Goal: Find specific page/section: Find specific page/section

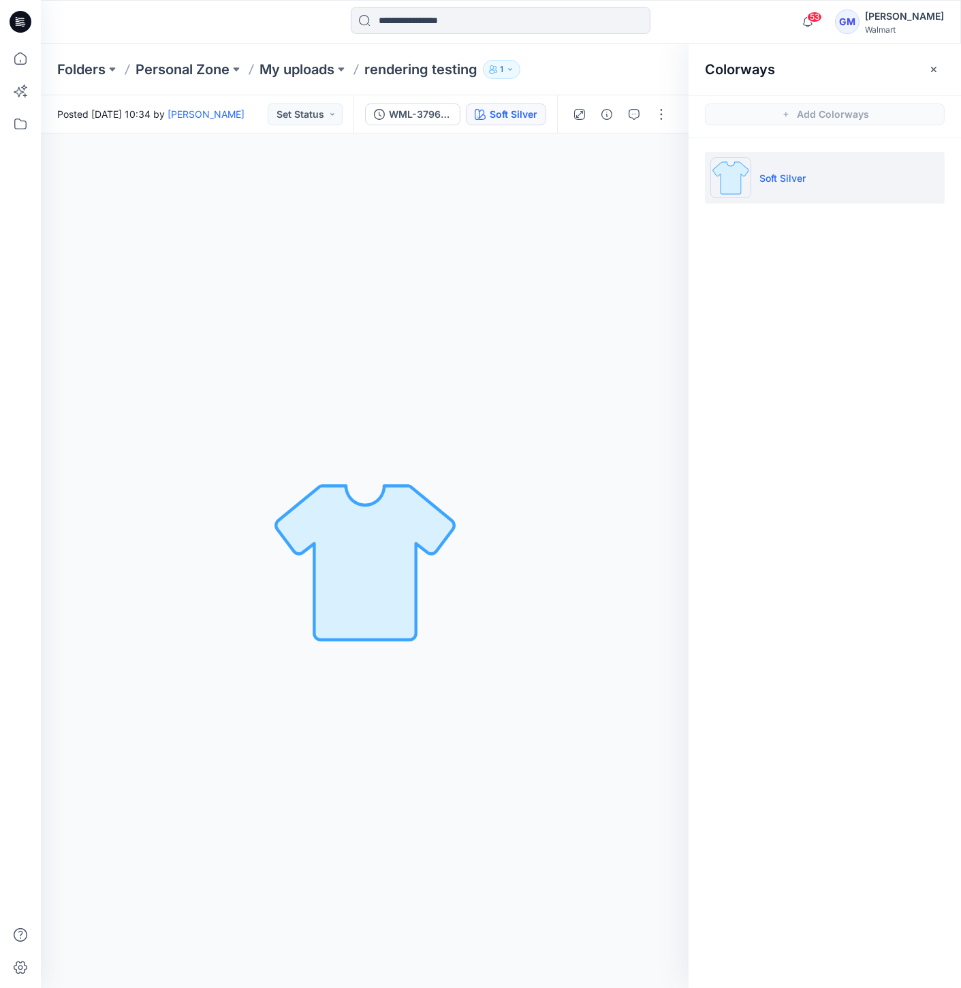
click at [25, 28] on icon at bounding box center [21, 22] width 22 height 22
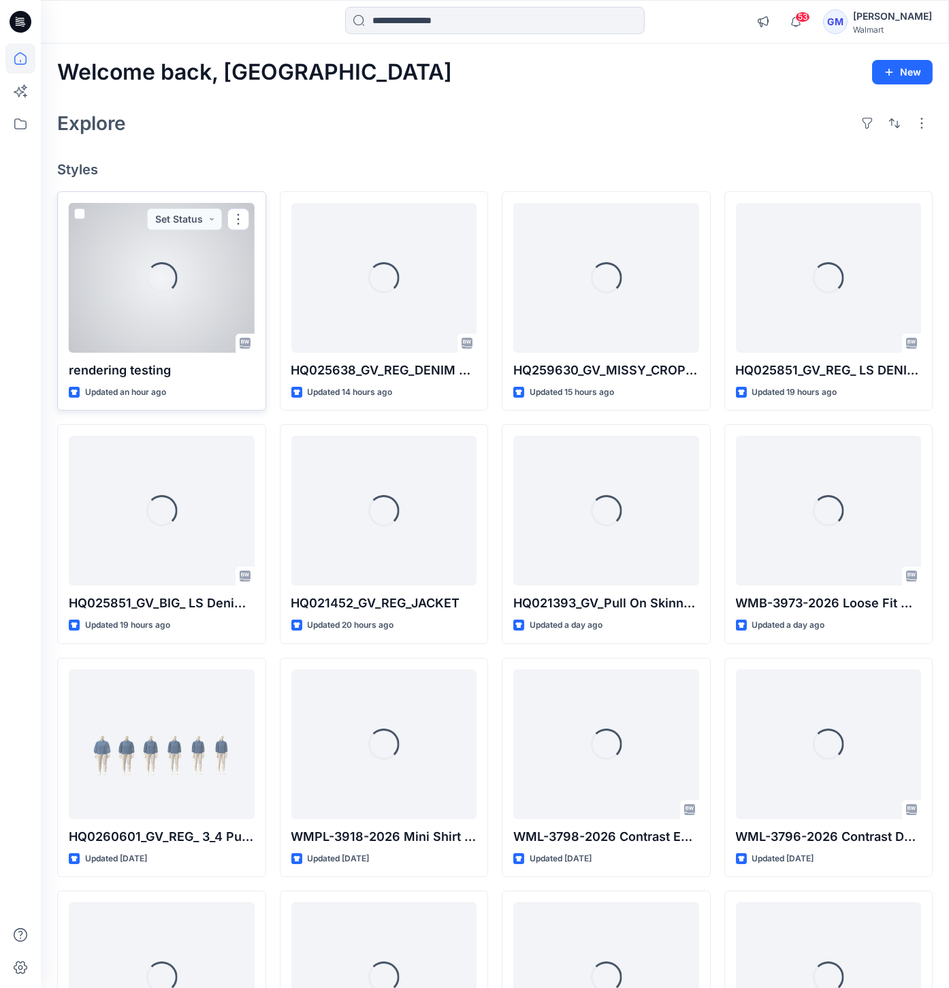
click at [170, 320] on div "Loading..." at bounding box center [162, 278] width 186 height 150
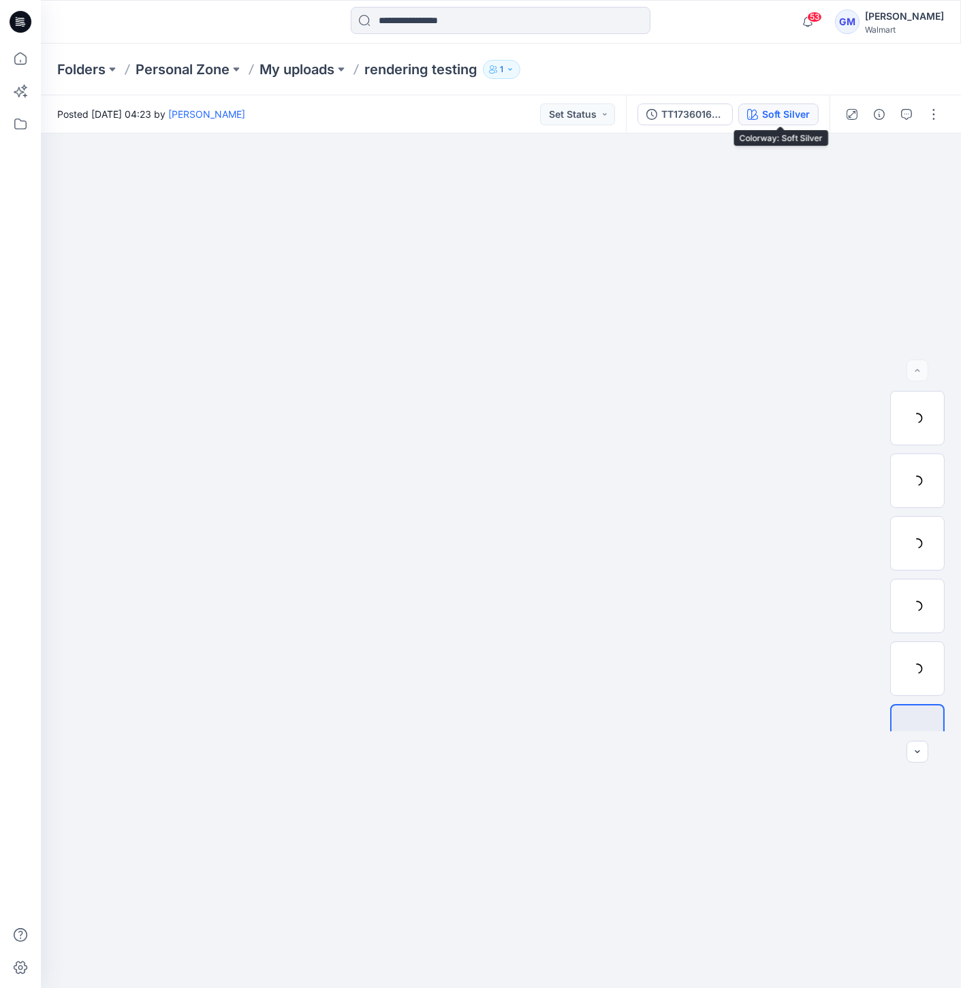
click at [768, 123] on button "Soft Silver" at bounding box center [778, 115] width 80 height 22
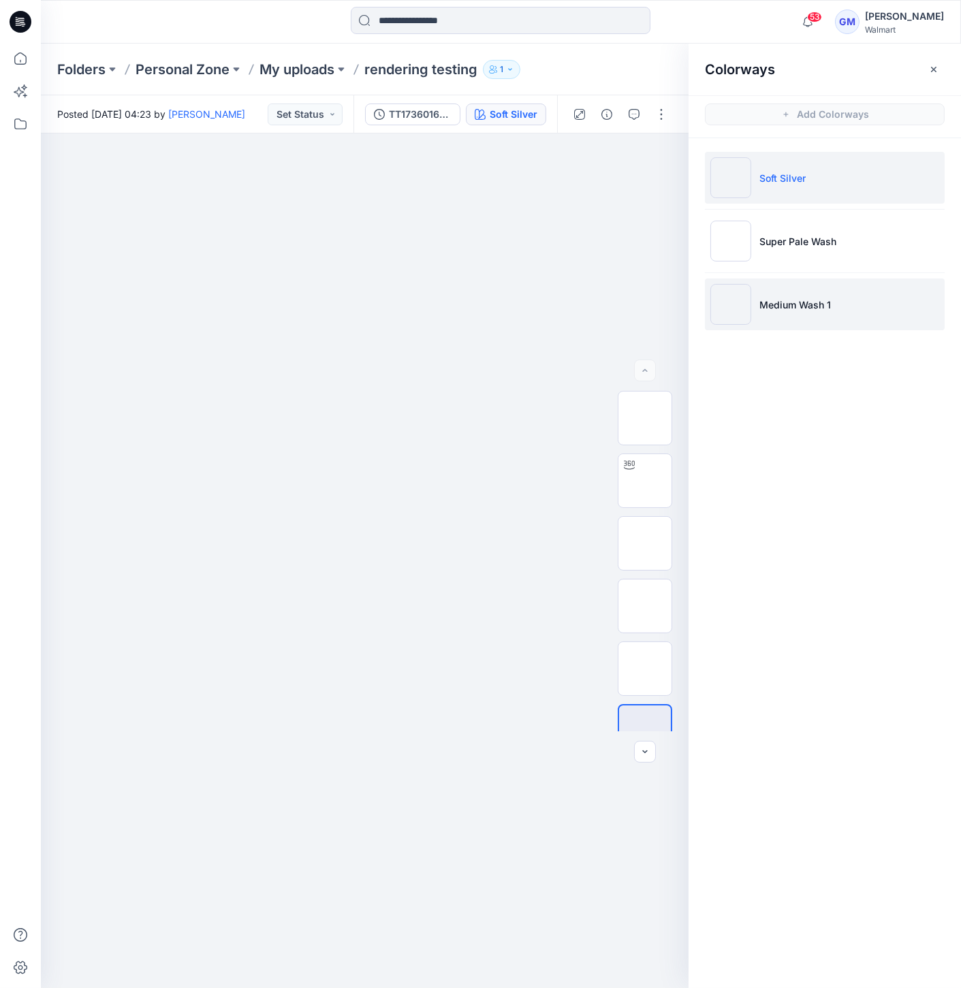
click at [739, 299] on img at bounding box center [730, 304] width 41 height 41
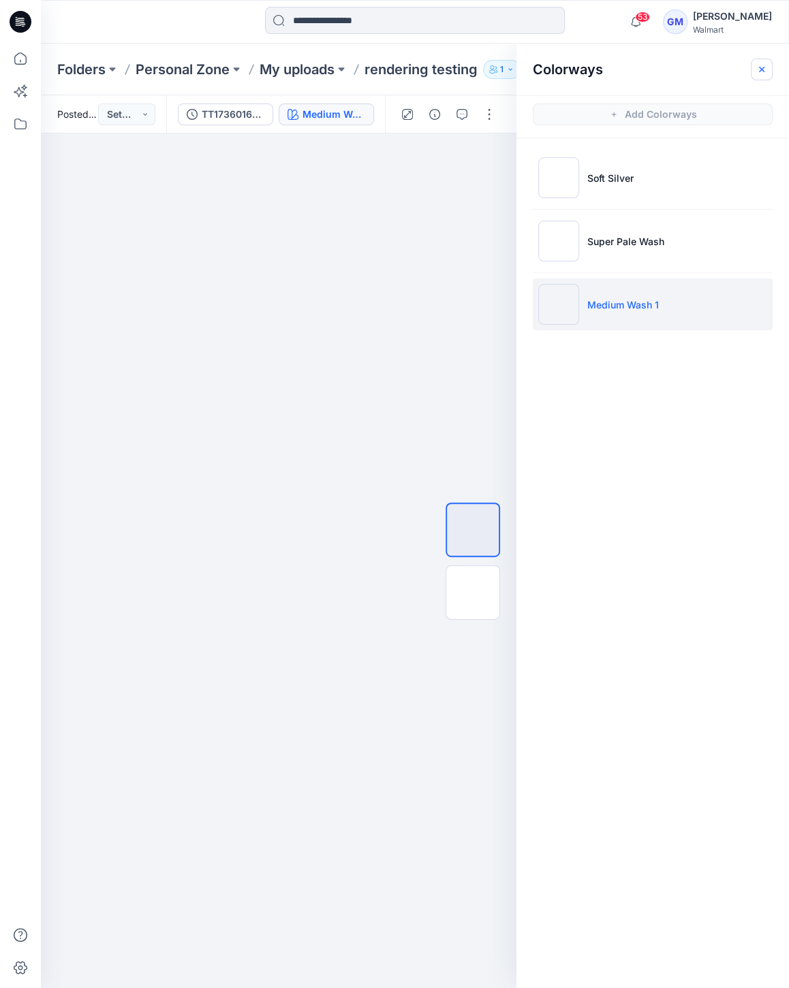
click at [761, 65] on icon "button" at bounding box center [761, 69] width 11 height 11
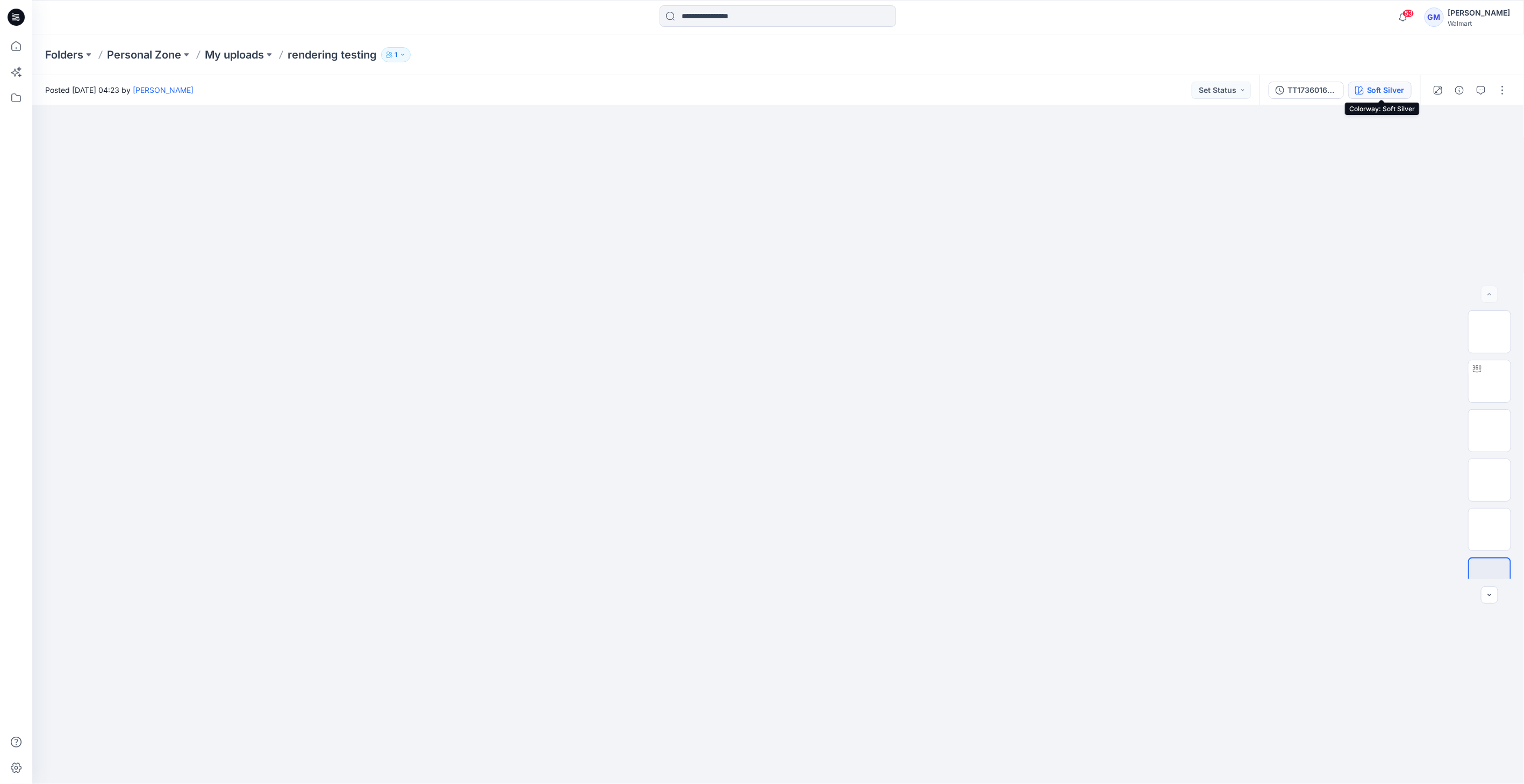
click at [430, 88] on div "Soft Silver" at bounding box center [1386, 90] width 38 height 12
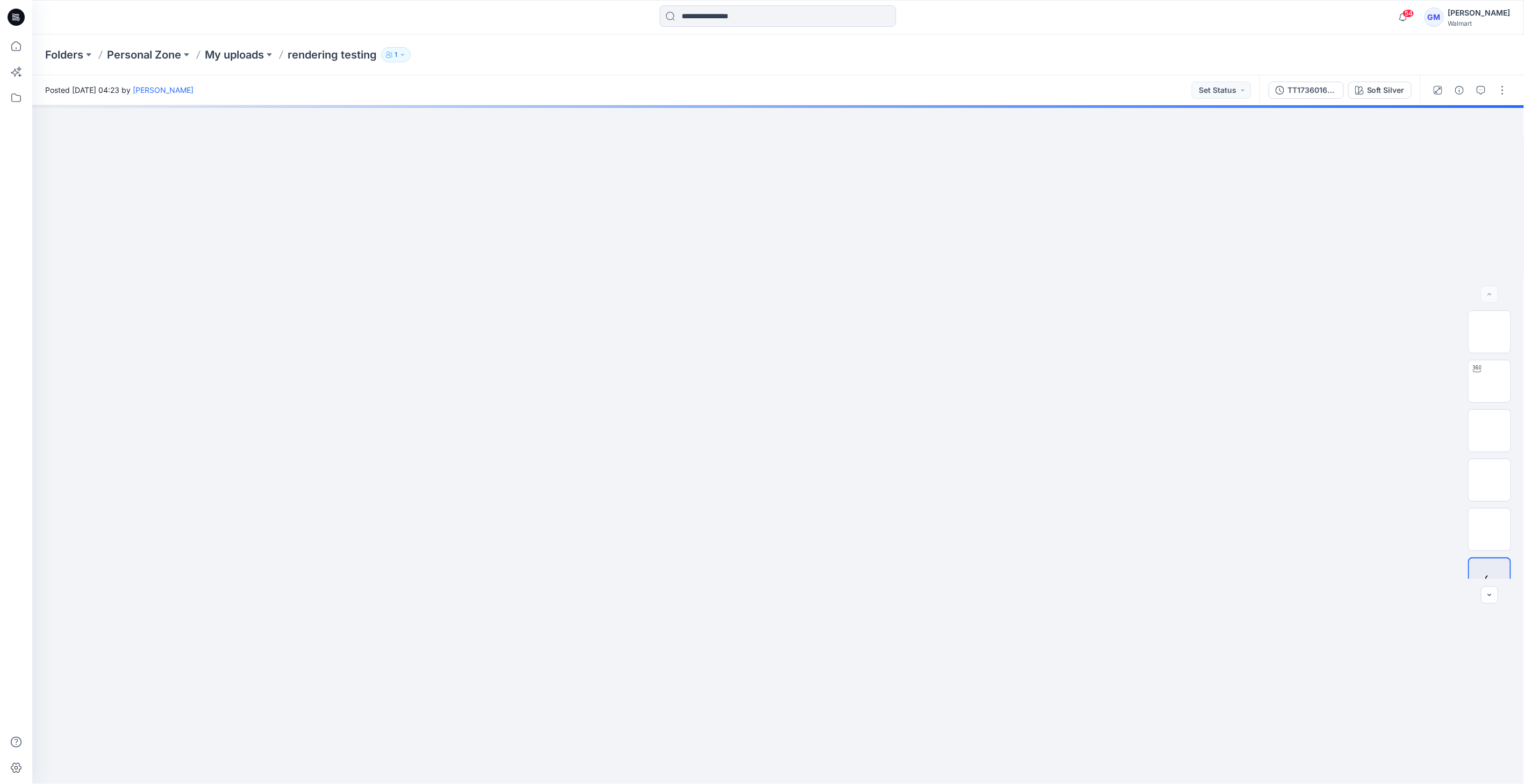
click at [780, 53] on div "Folders Personal Zone My uploads rendering testing 1" at bounding box center [736, 54] width 1382 height 15
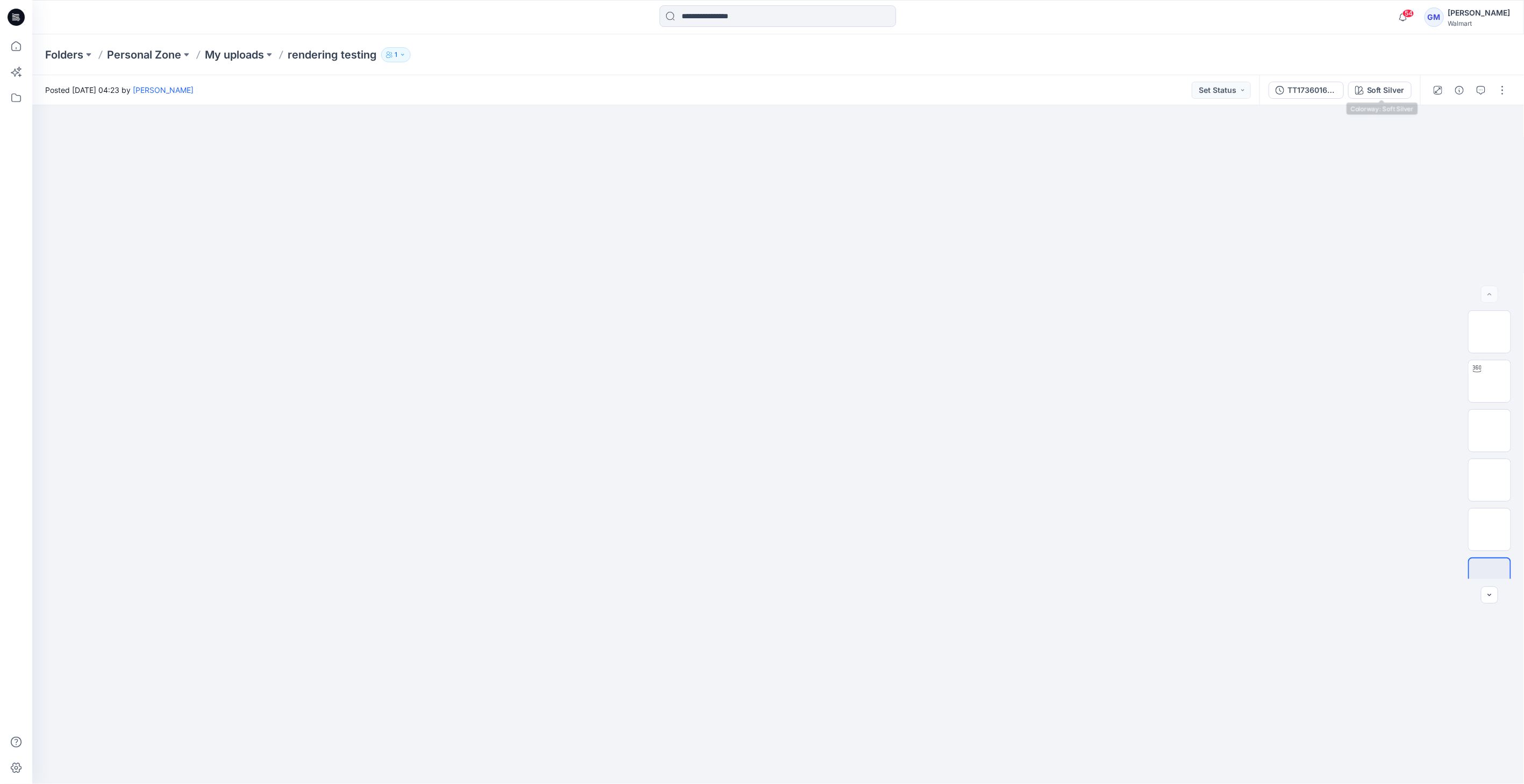
click at [1383, 99] on div "TT1736016271_WML-3753-2026 HR 5 Pocket Wide Leg - Inseam 30-Styling-2.bw Soft S…" at bounding box center [1340, 90] width 161 height 30
click at [1394, 87] on div "Soft Silver" at bounding box center [1386, 90] width 38 height 12
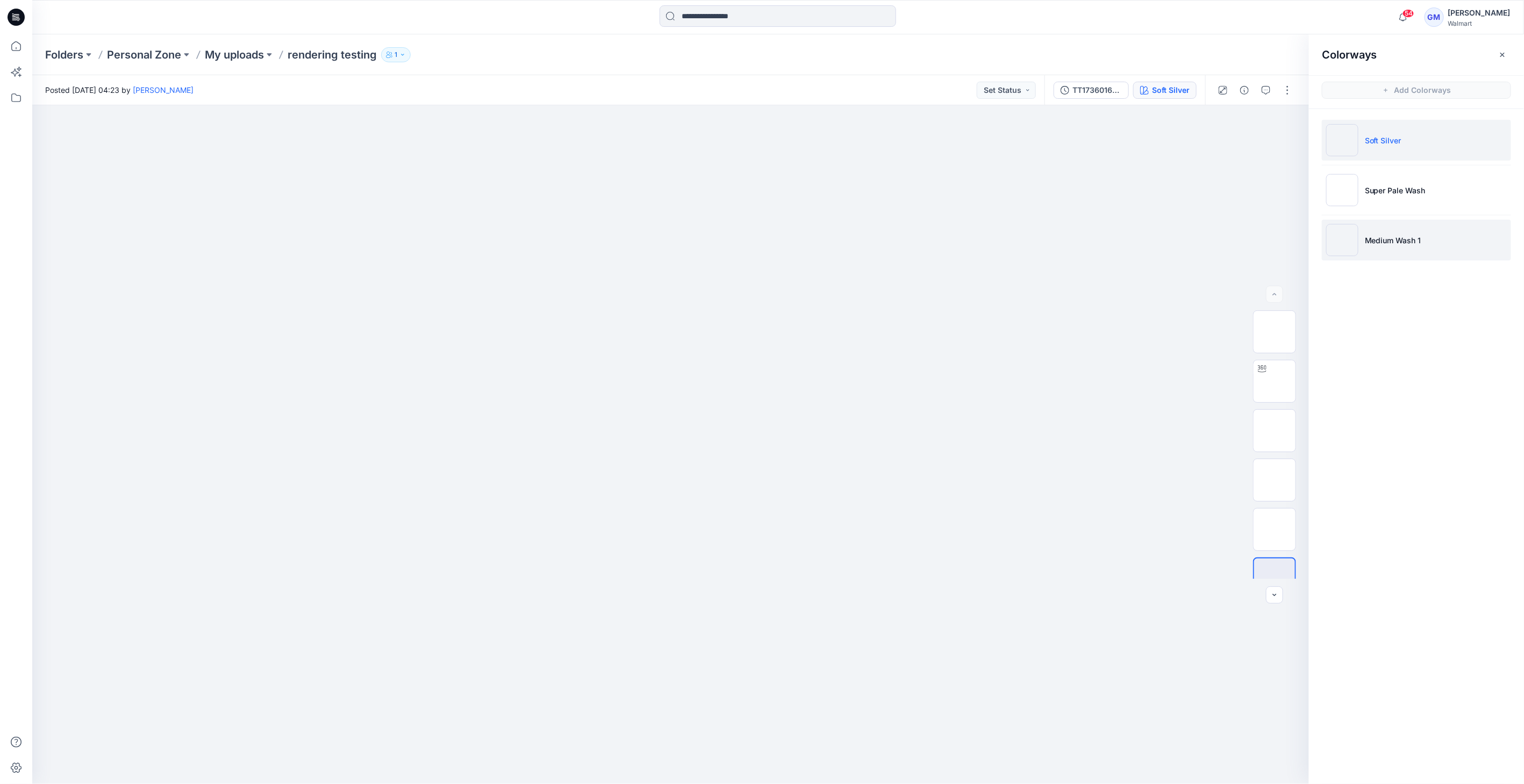
click at [1356, 241] on img at bounding box center [1342, 240] width 32 height 32
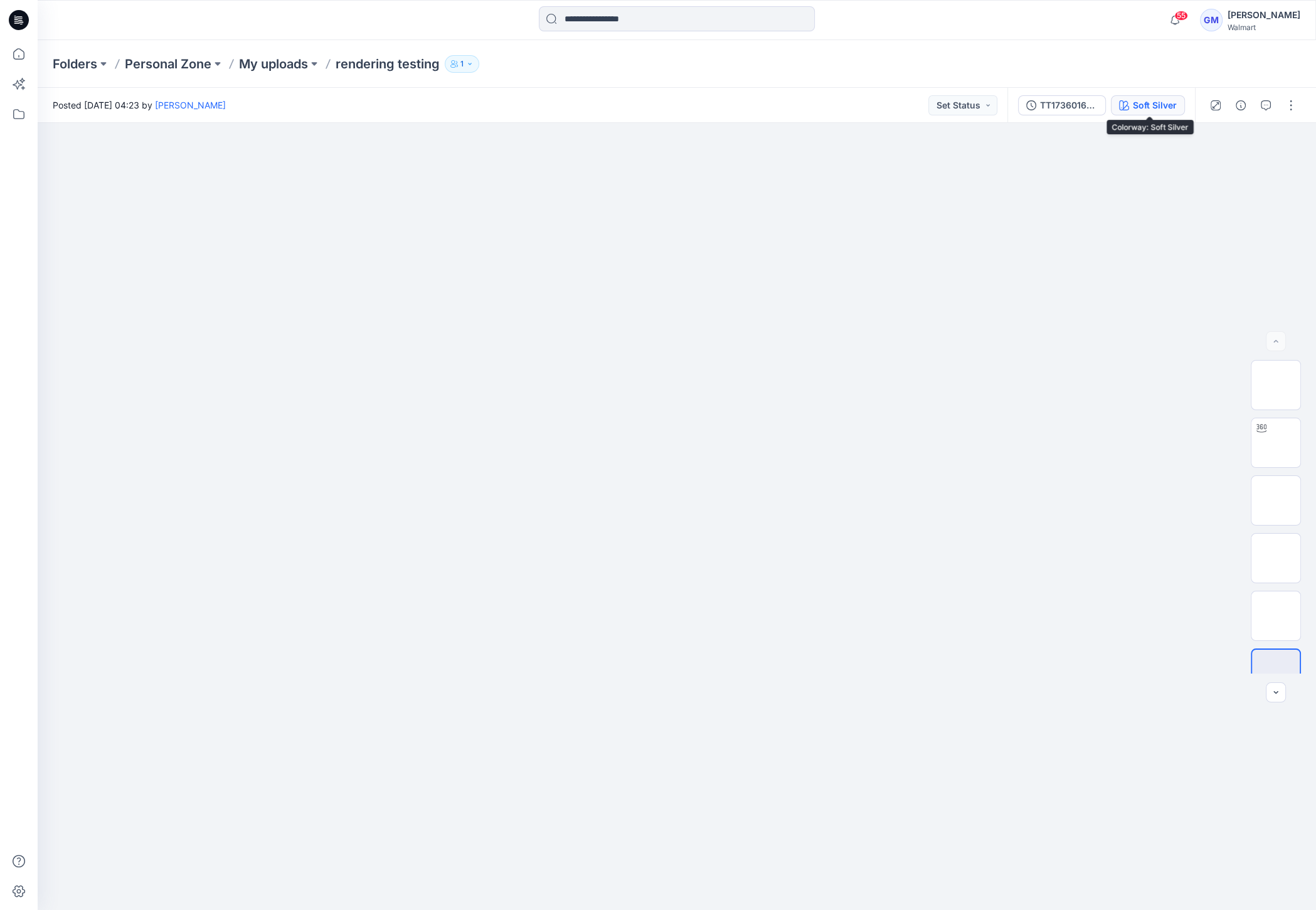
click at [1152, 103] on div "Soft Silver" at bounding box center [1155, 105] width 44 height 14
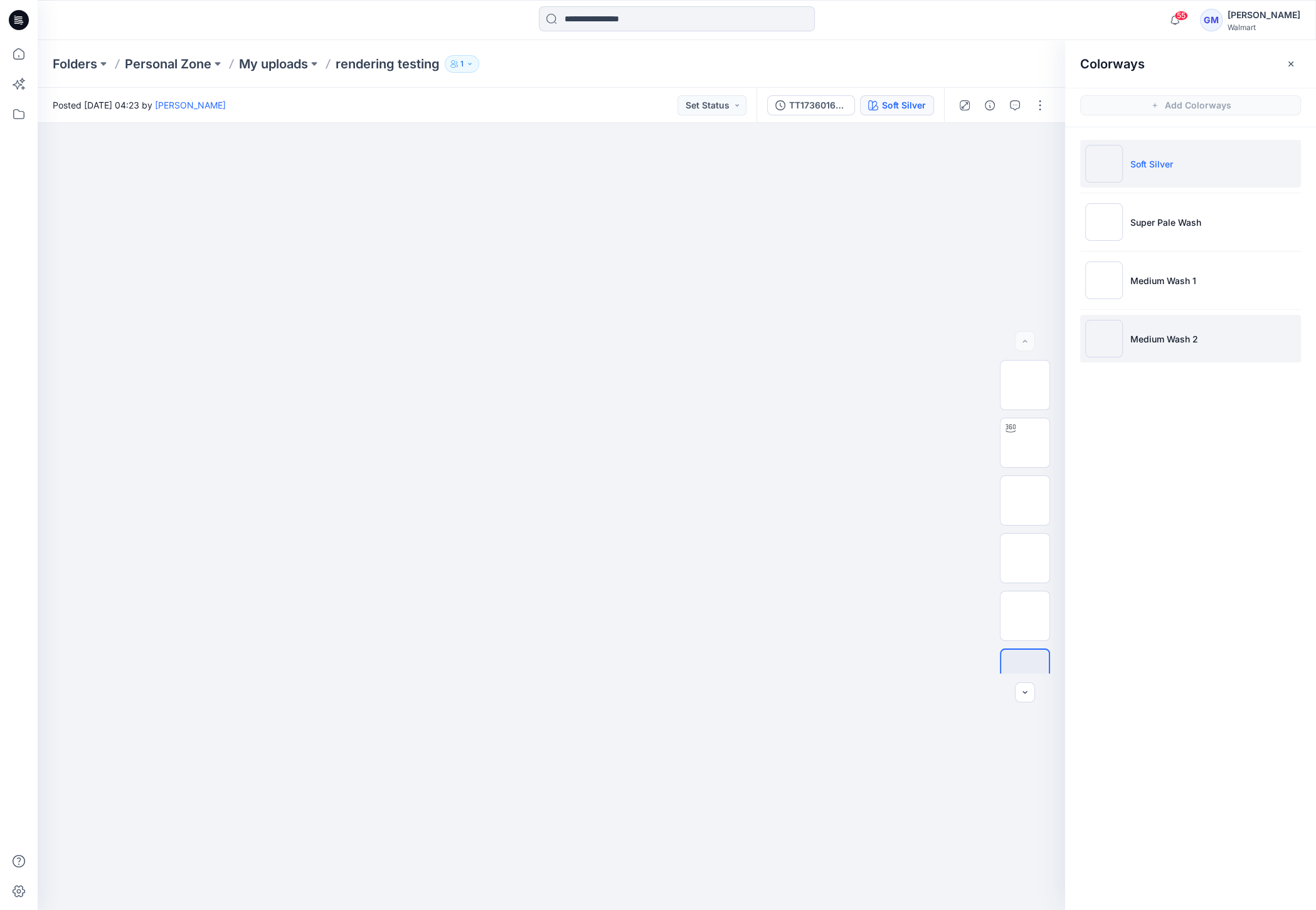
click at [1099, 344] on img at bounding box center [1103, 338] width 38 height 38
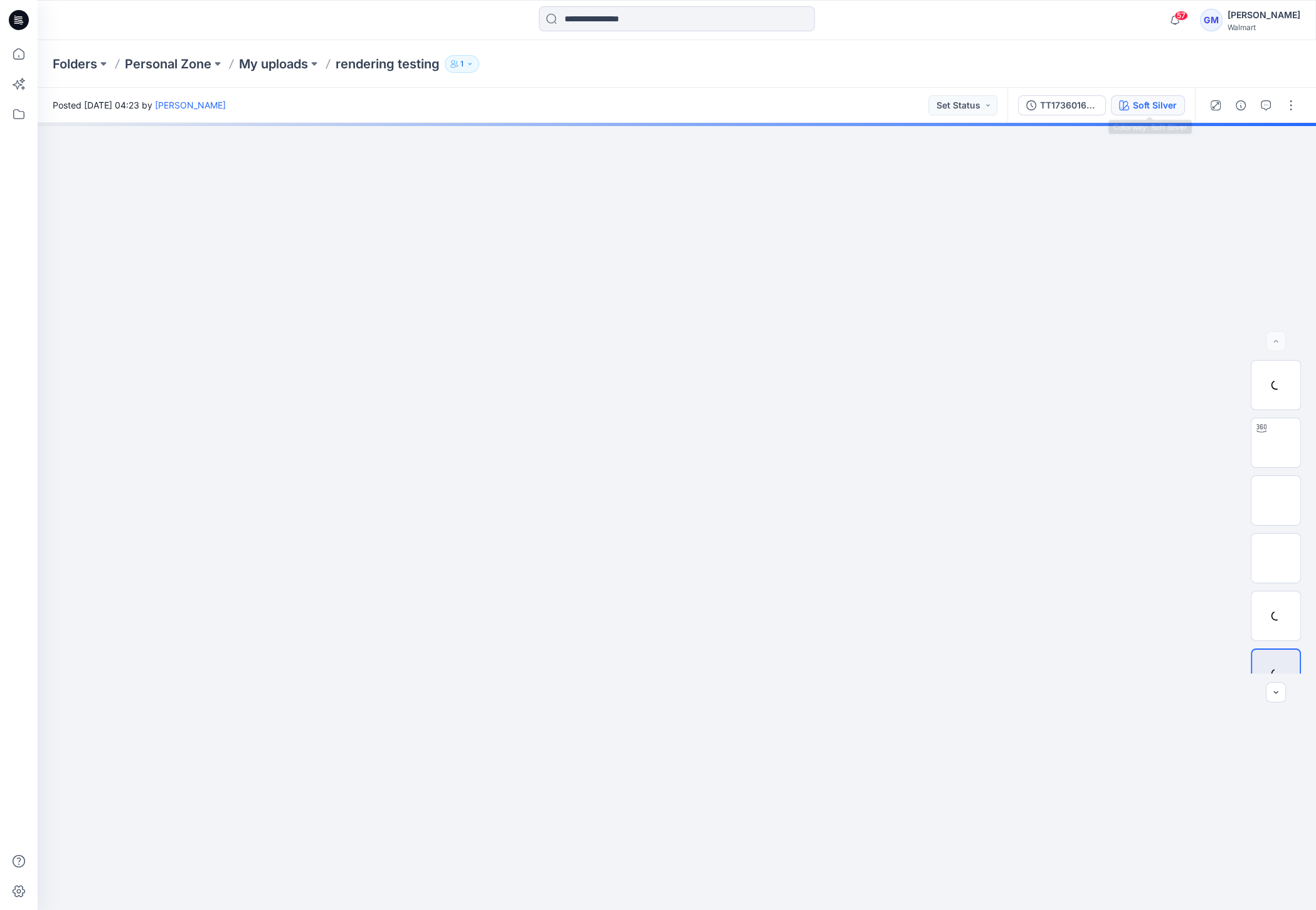
click at [1164, 104] on div "Soft Silver" at bounding box center [1155, 105] width 44 height 14
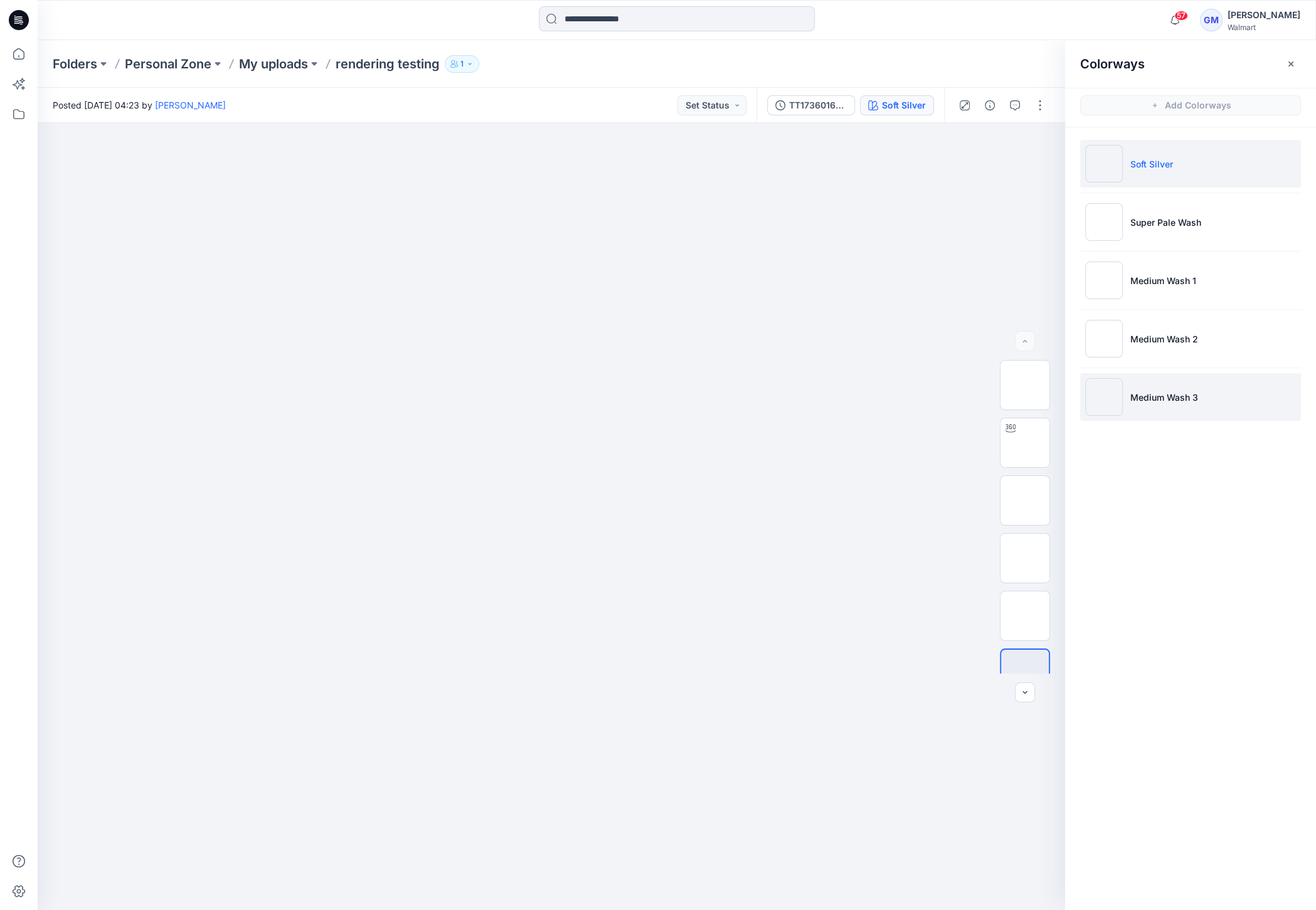
click at [1099, 406] on img at bounding box center [1103, 397] width 38 height 38
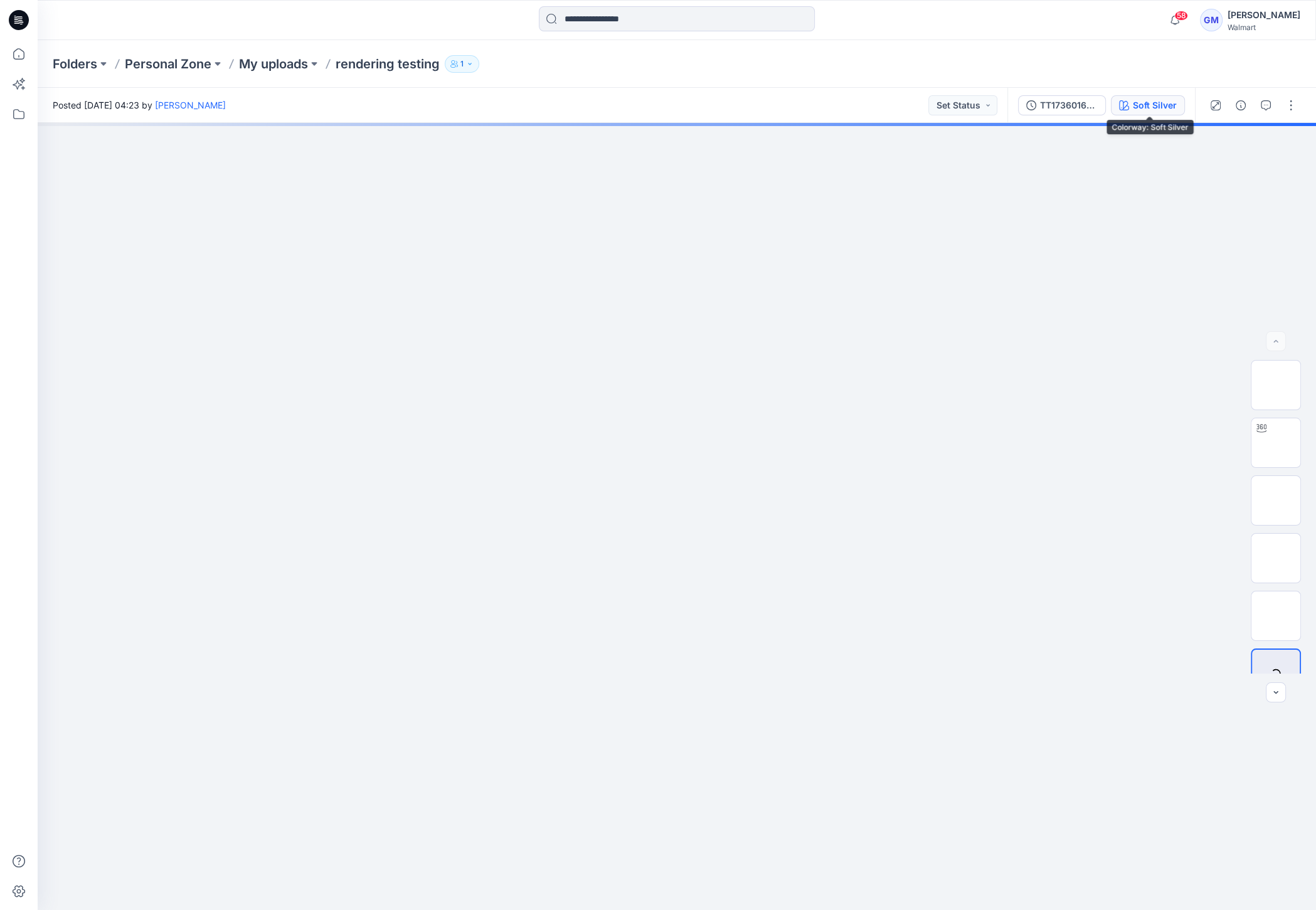
click at [1156, 105] on div "Soft Silver" at bounding box center [1155, 105] width 44 height 14
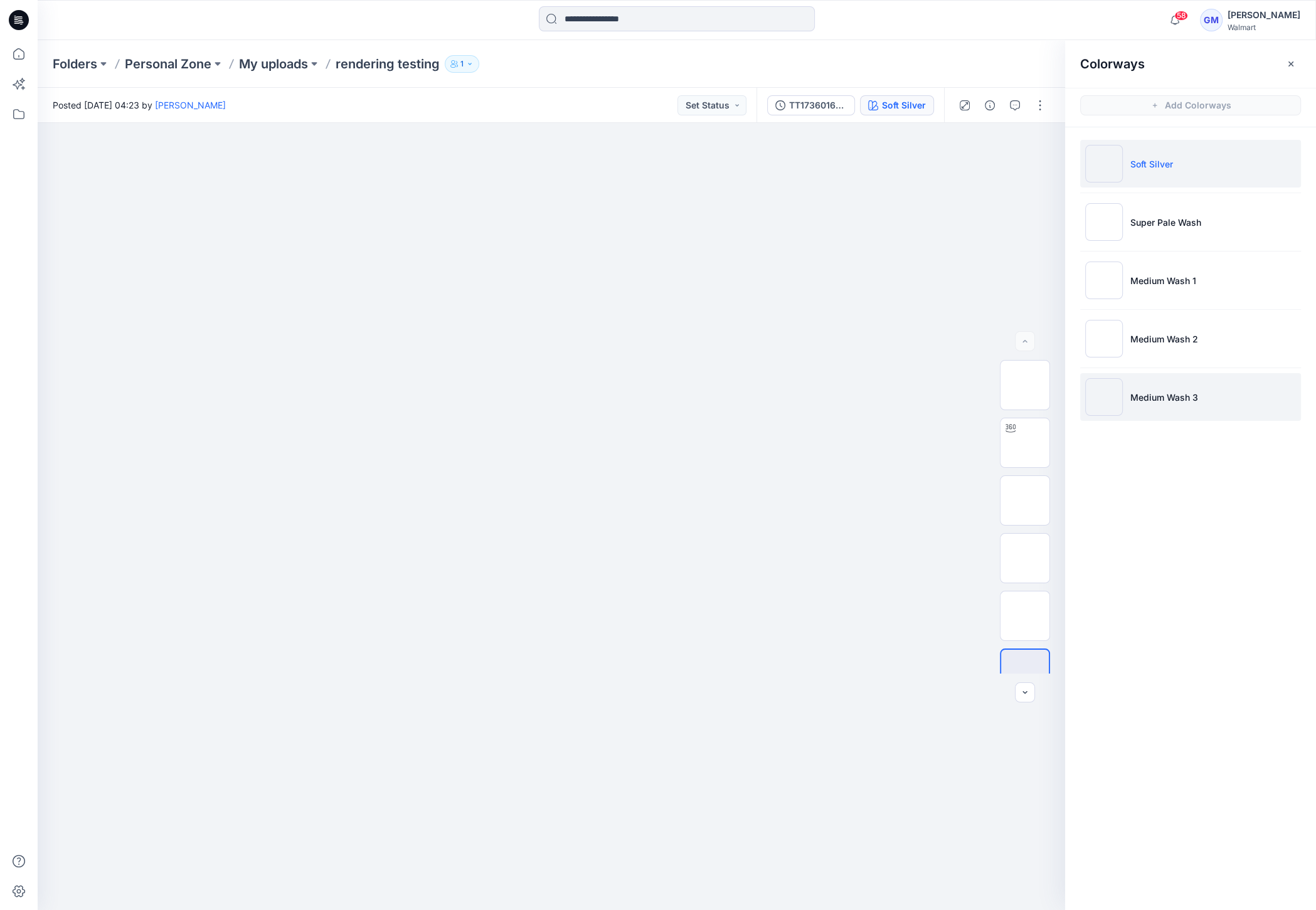
click at [1112, 392] on img at bounding box center [1103, 397] width 38 height 38
click at [1101, 396] on img at bounding box center [1103, 397] width 38 height 38
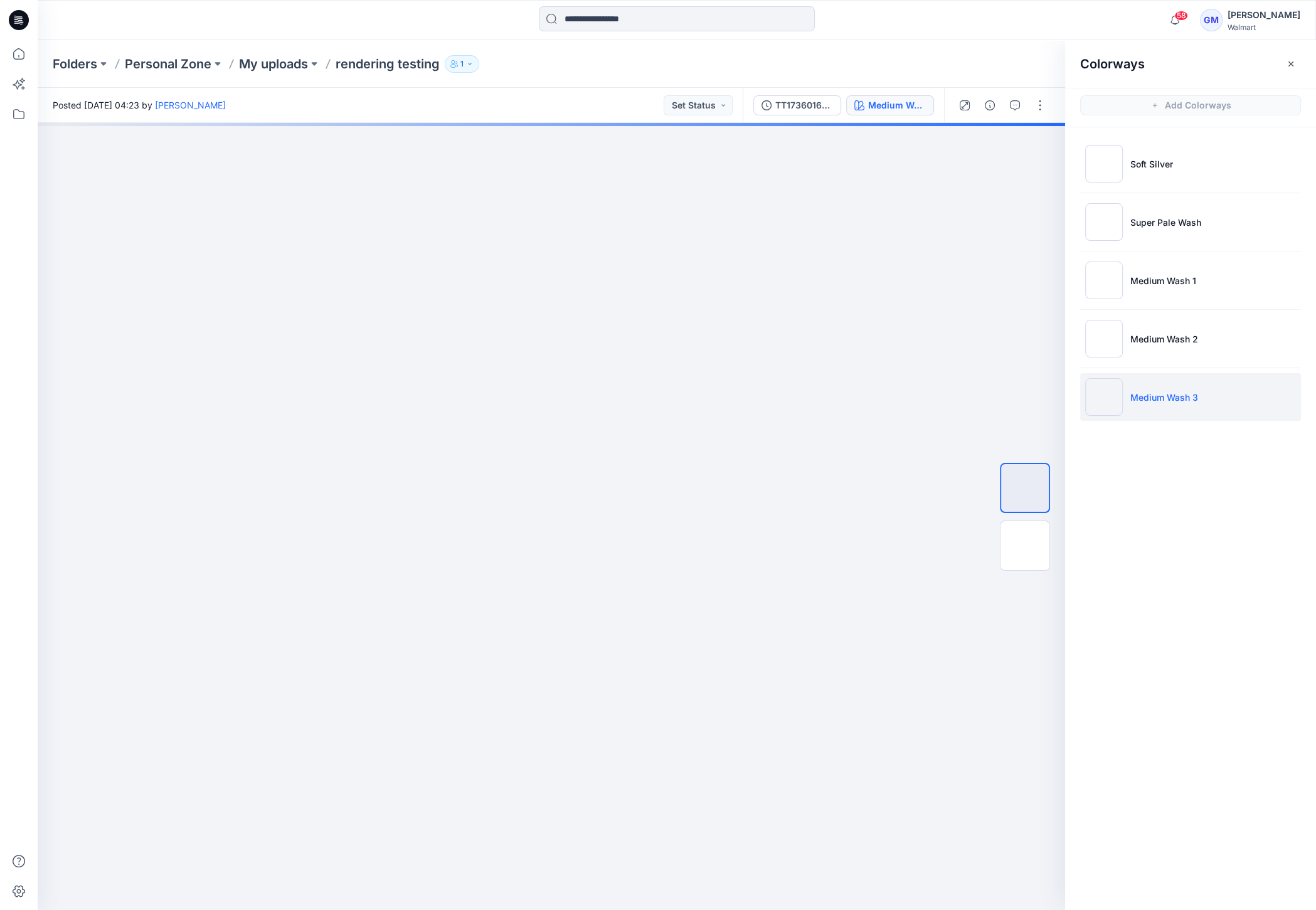
click at [1107, 399] on img at bounding box center [1103, 397] width 38 height 38
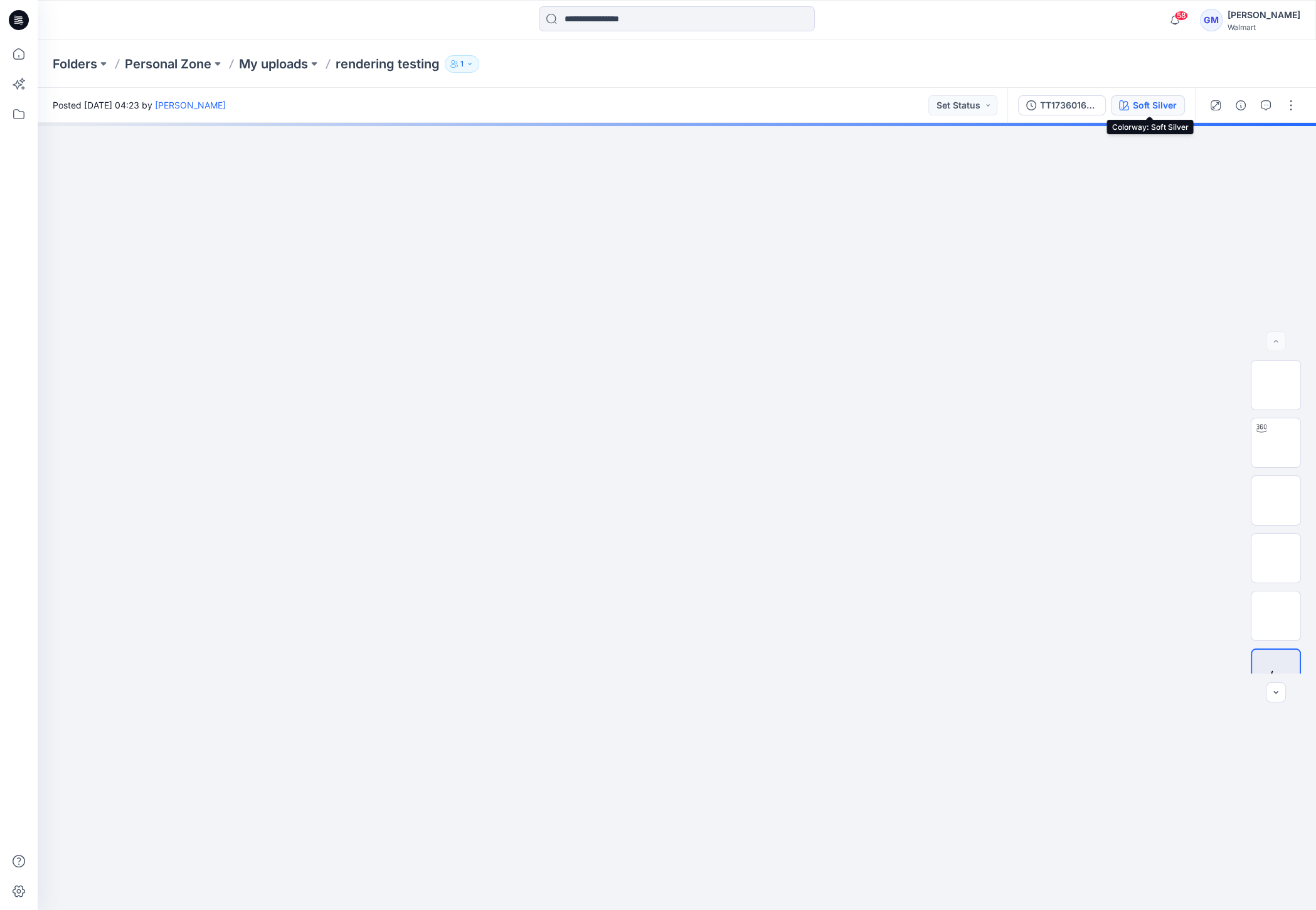
click at [1170, 110] on div "Soft Silver" at bounding box center [1155, 105] width 44 height 14
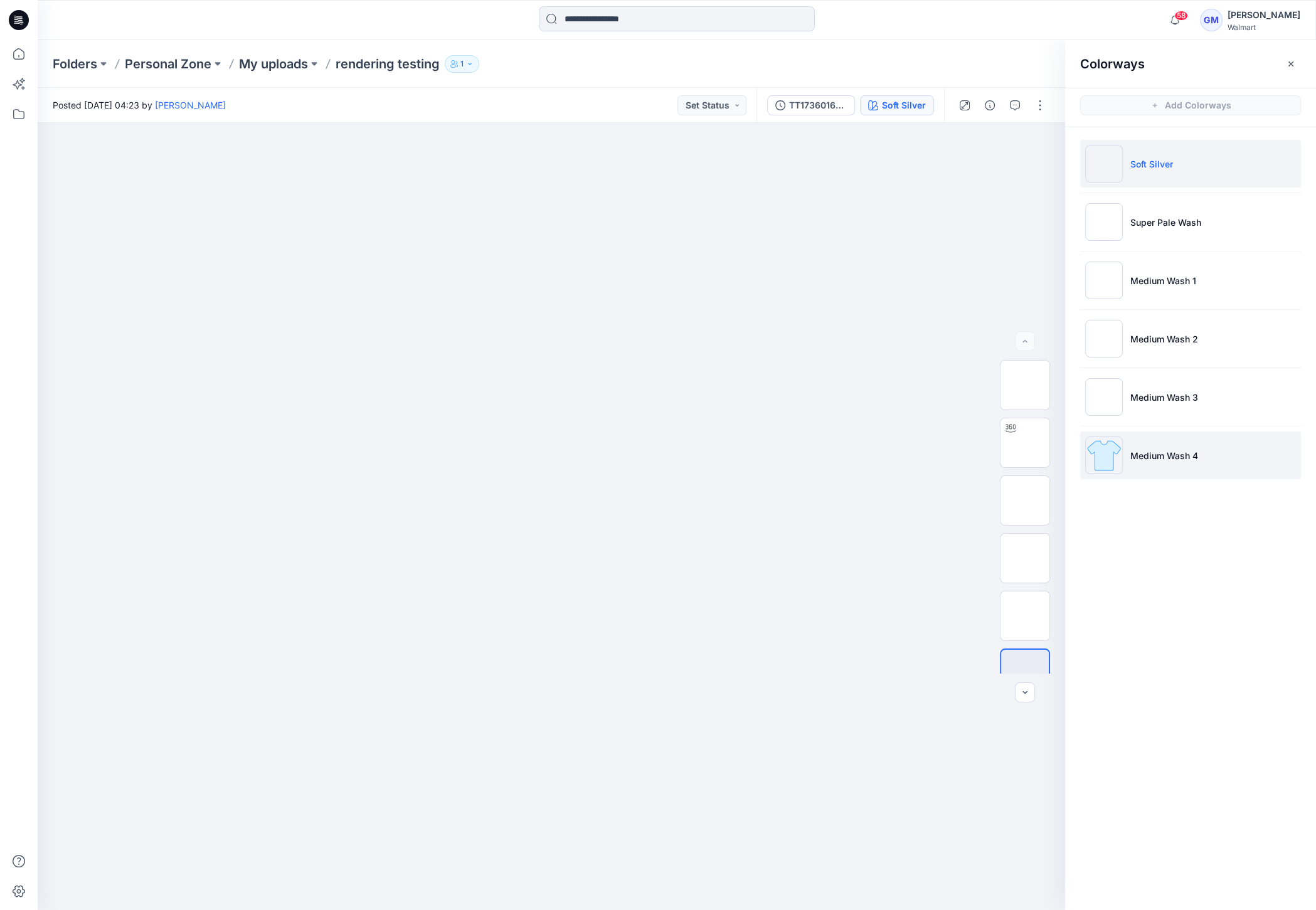
click at [1097, 450] on img at bounding box center [1103, 455] width 38 height 38
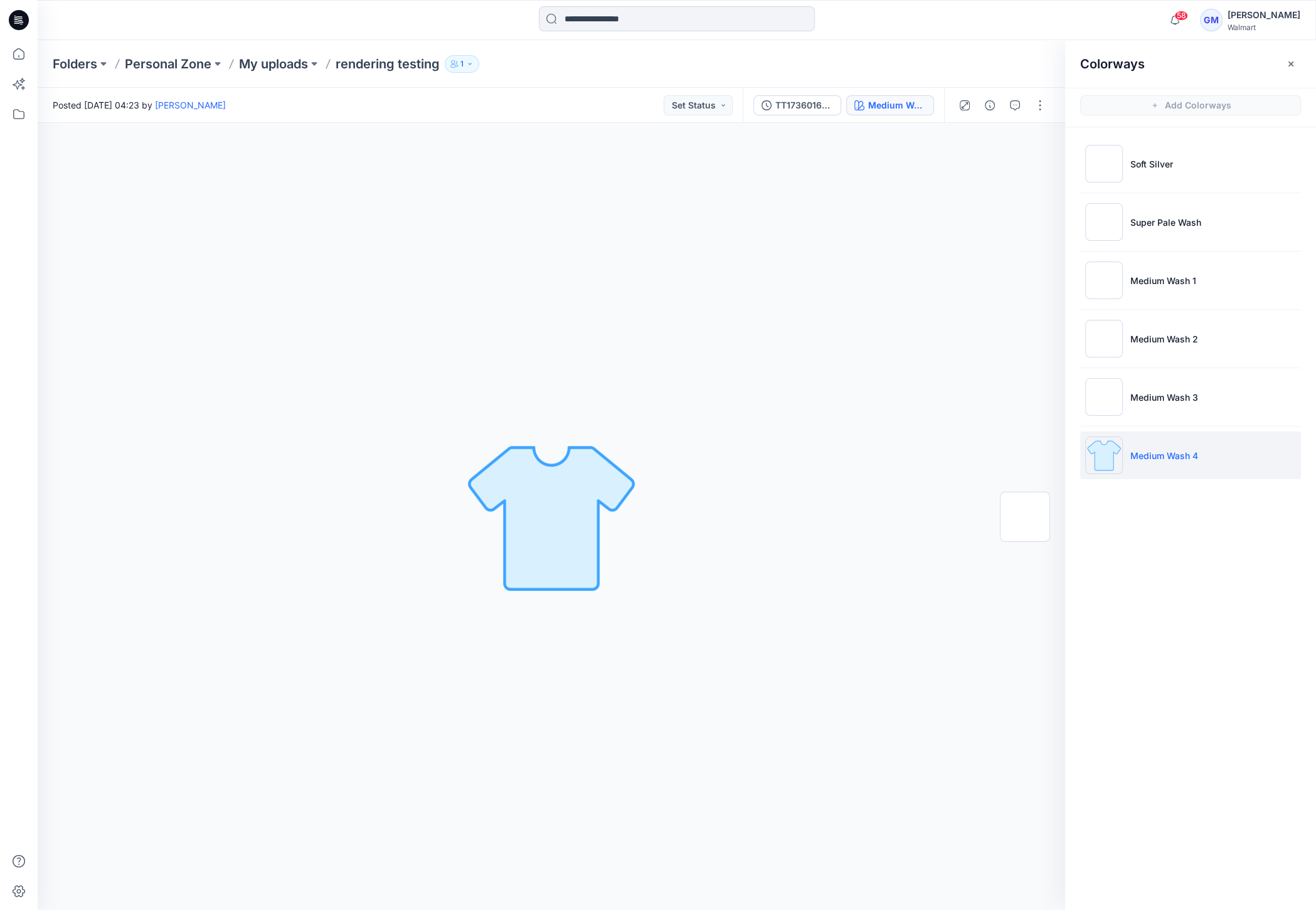
click at [1101, 450] on img at bounding box center [1103, 455] width 38 height 38
click at [1111, 404] on img at bounding box center [1103, 397] width 38 height 38
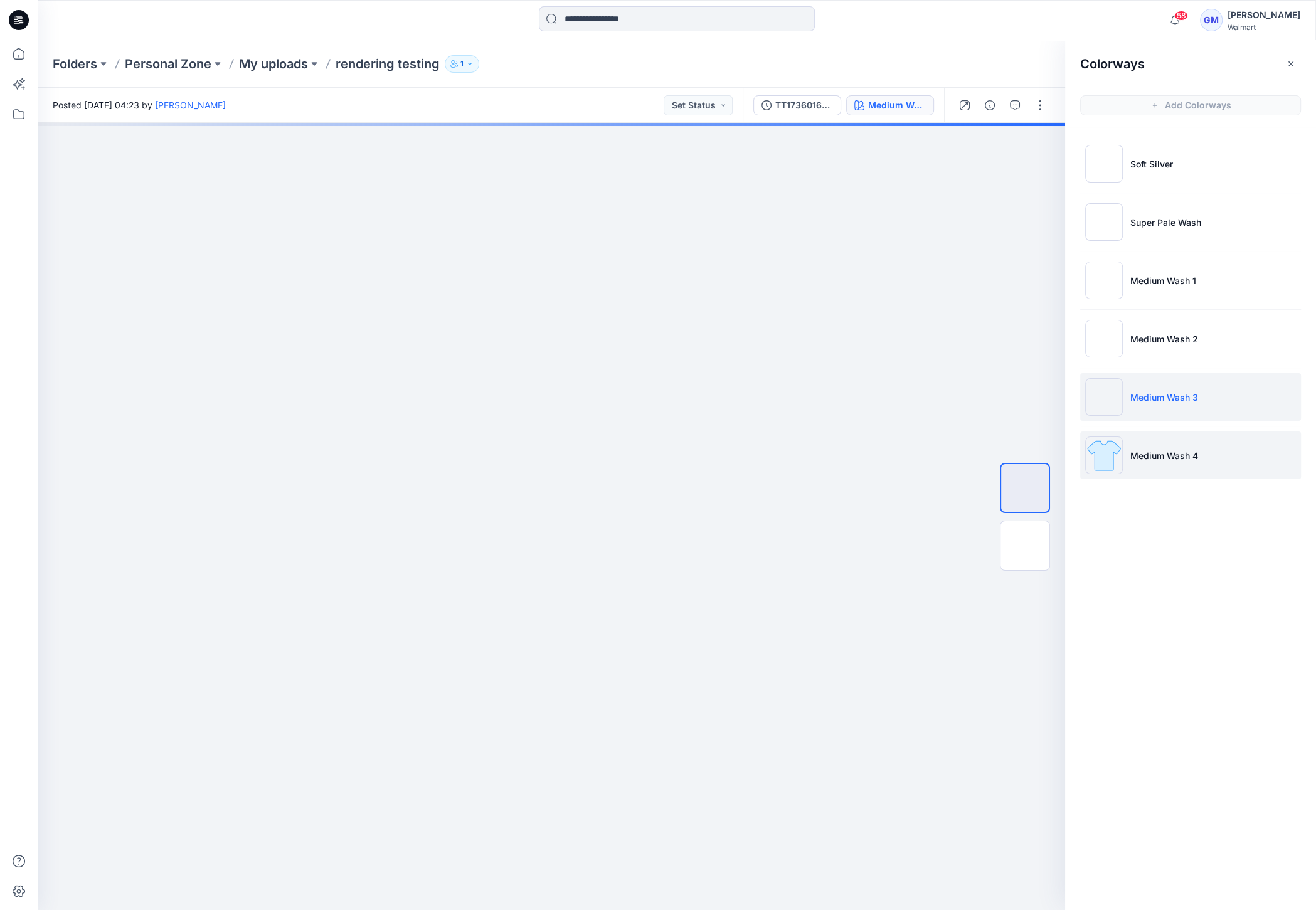
click at [1102, 460] on img at bounding box center [1103, 455] width 38 height 38
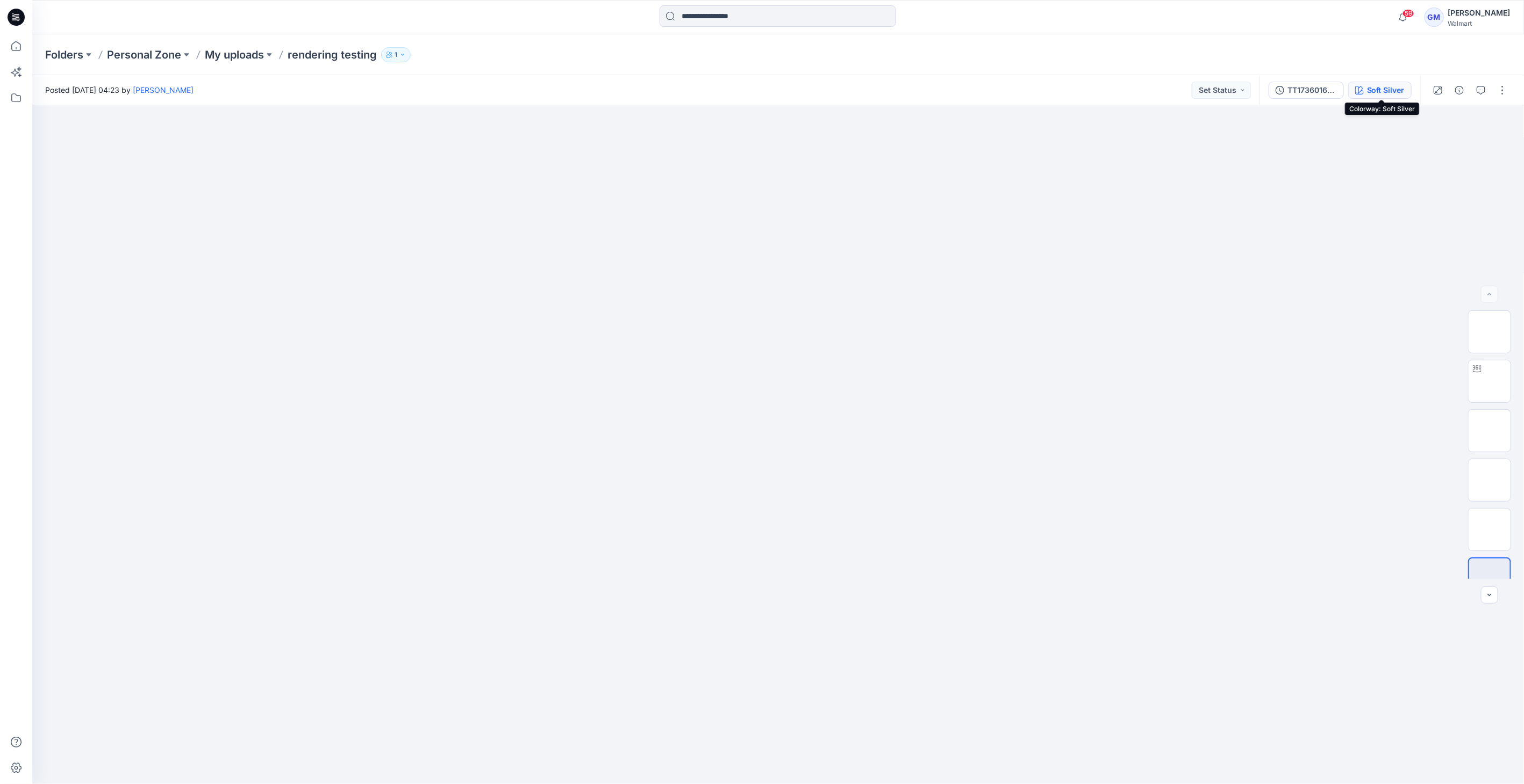
click at [1392, 90] on div "Soft Silver" at bounding box center [1386, 90] width 38 height 12
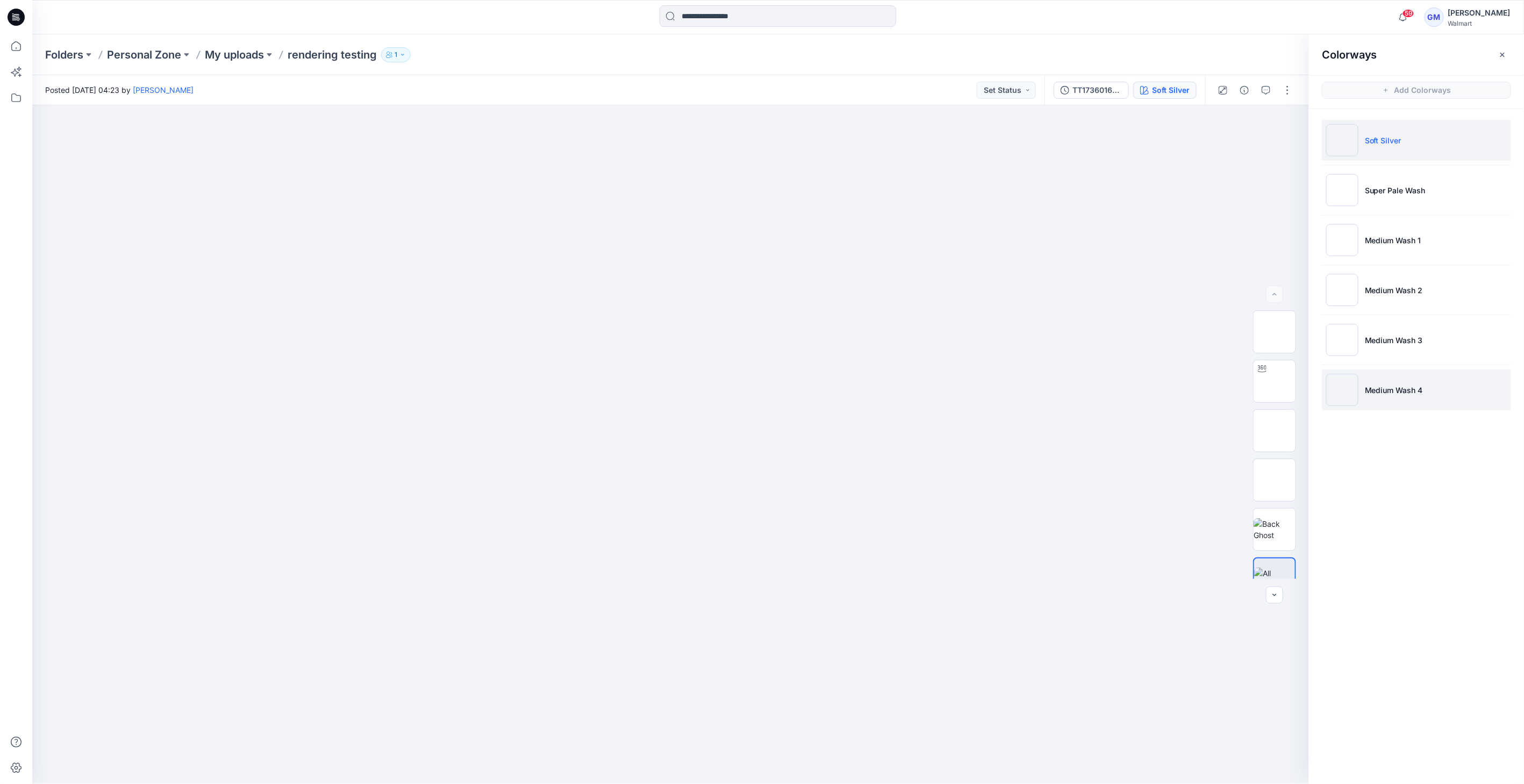
click at [1345, 398] on img at bounding box center [1342, 390] width 32 height 32
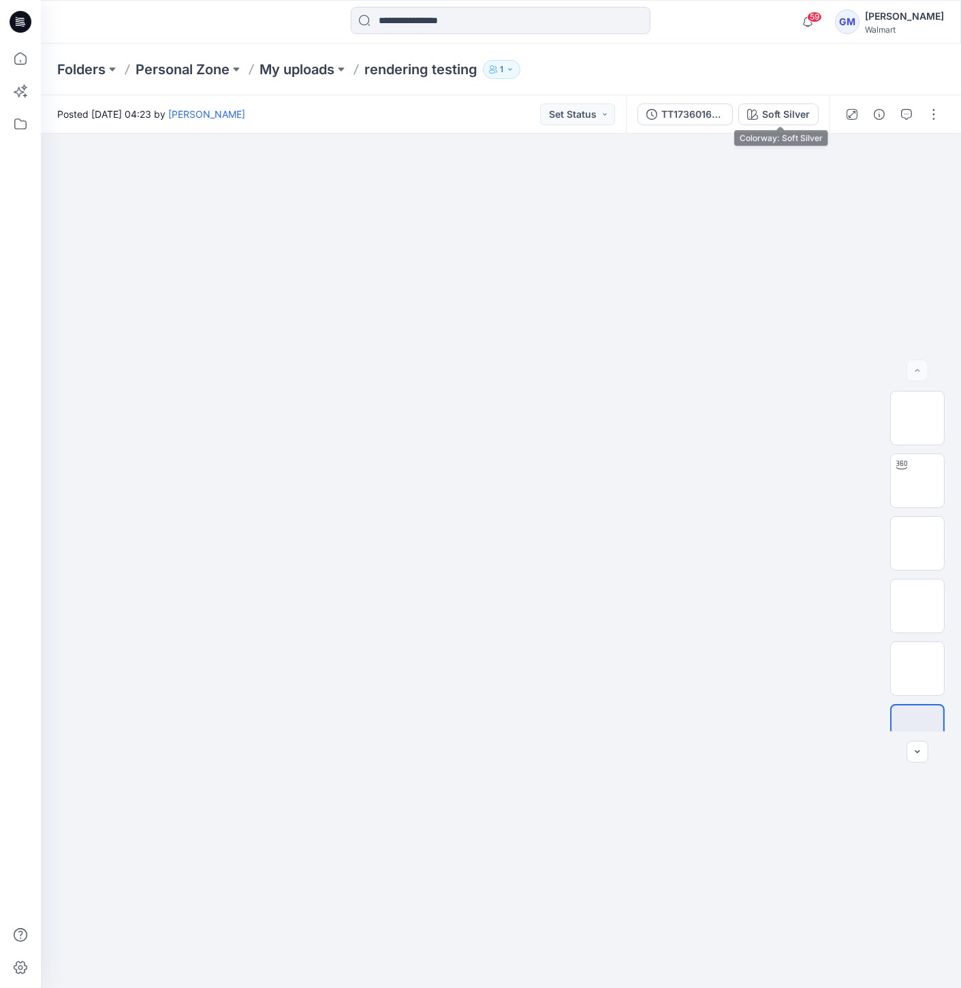
click at [786, 102] on div "TT1736016271_WML-3753-2026 HR 5 Pocket Wide Leg - Inseam 30-Styling-2.bw Soft S…" at bounding box center [728, 114] width 204 height 38
click at [786, 123] on button "Soft Silver" at bounding box center [778, 115] width 80 height 22
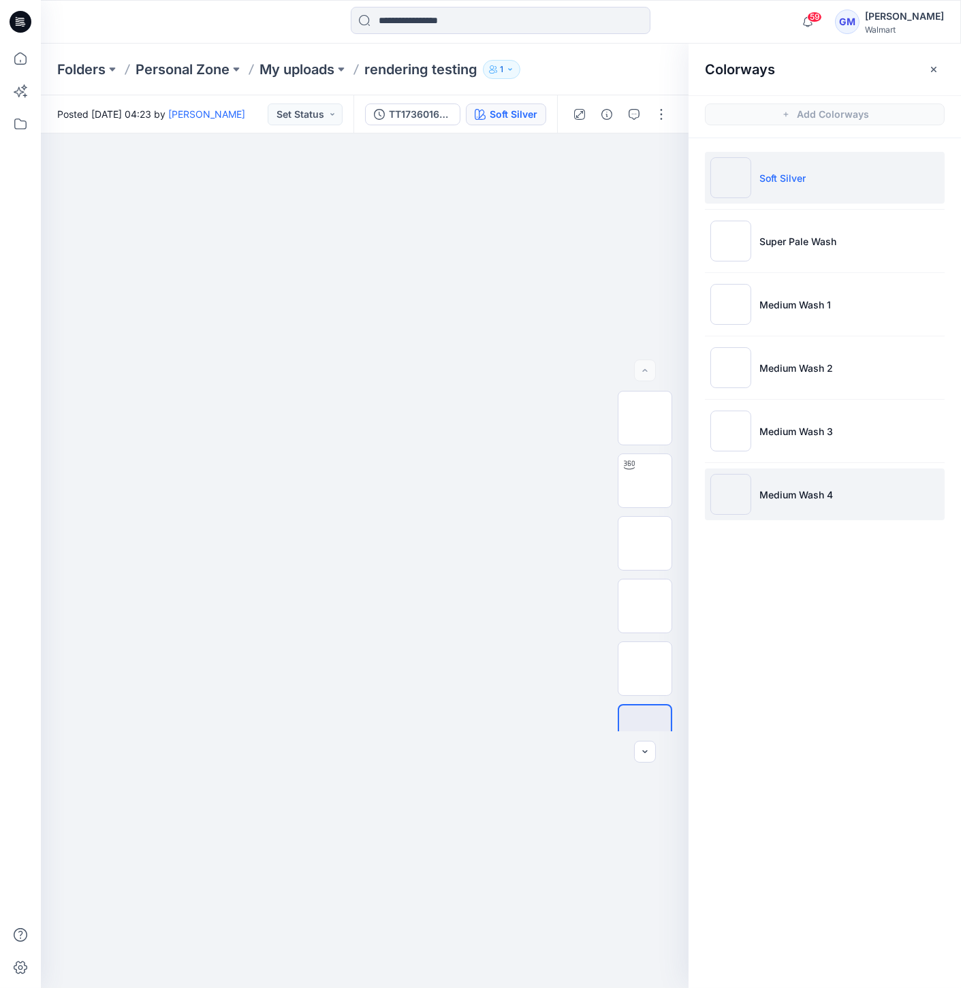
click at [742, 495] on img at bounding box center [730, 494] width 41 height 41
